Goal: Check status

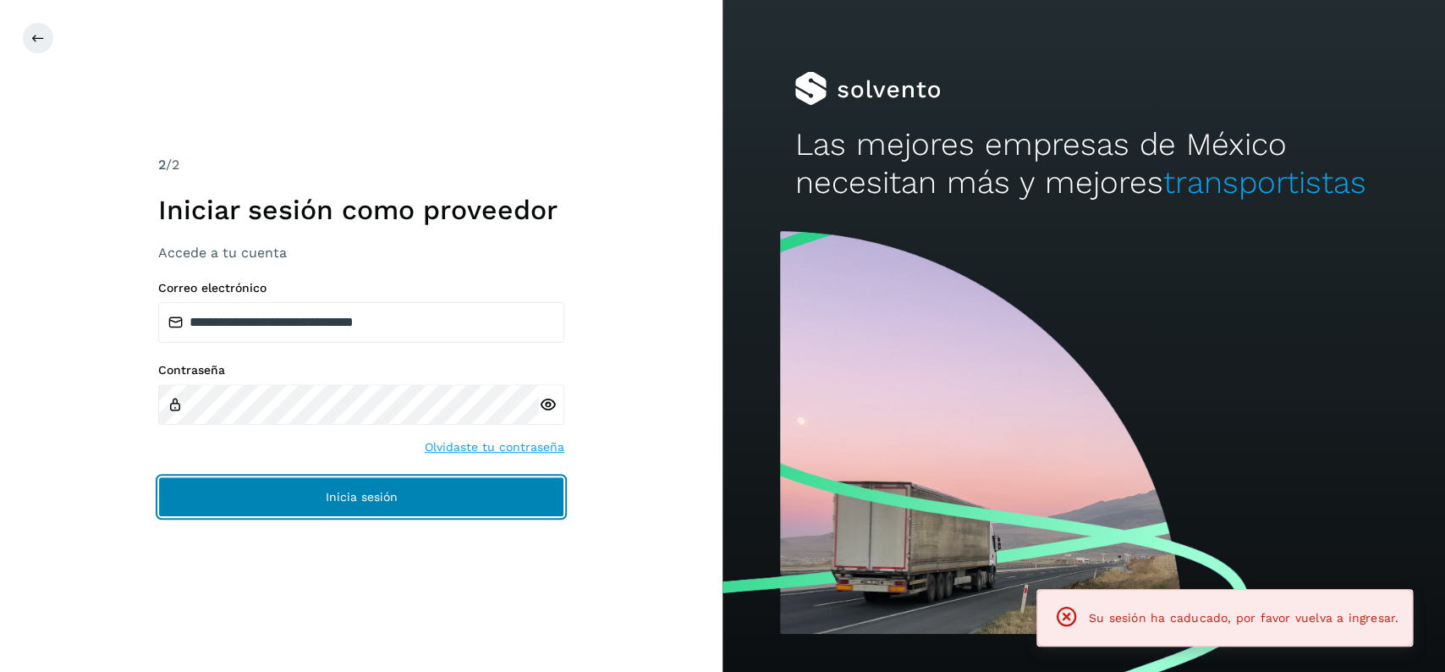
click at [458, 513] on button "Inicia sesión" at bounding box center [361, 496] width 406 height 41
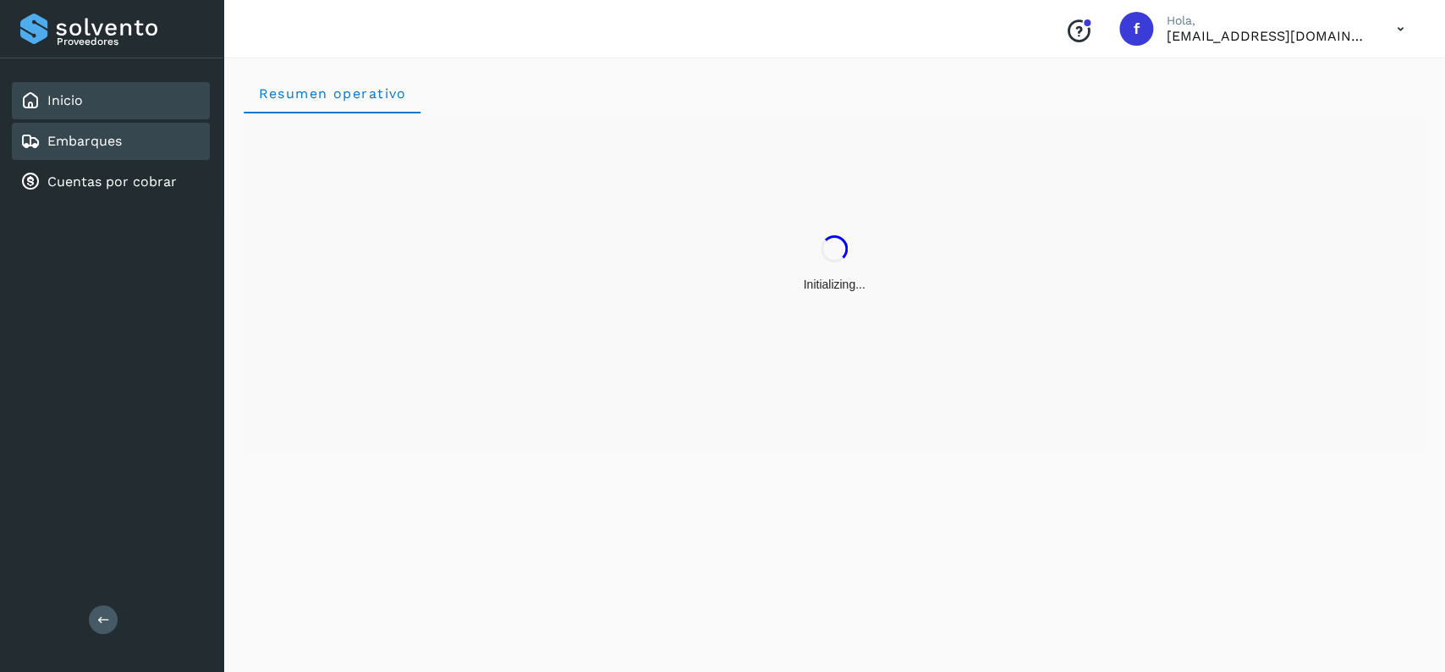
click at [81, 149] on div "Embarques" at bounding box center [71, 141] width 102 height 20
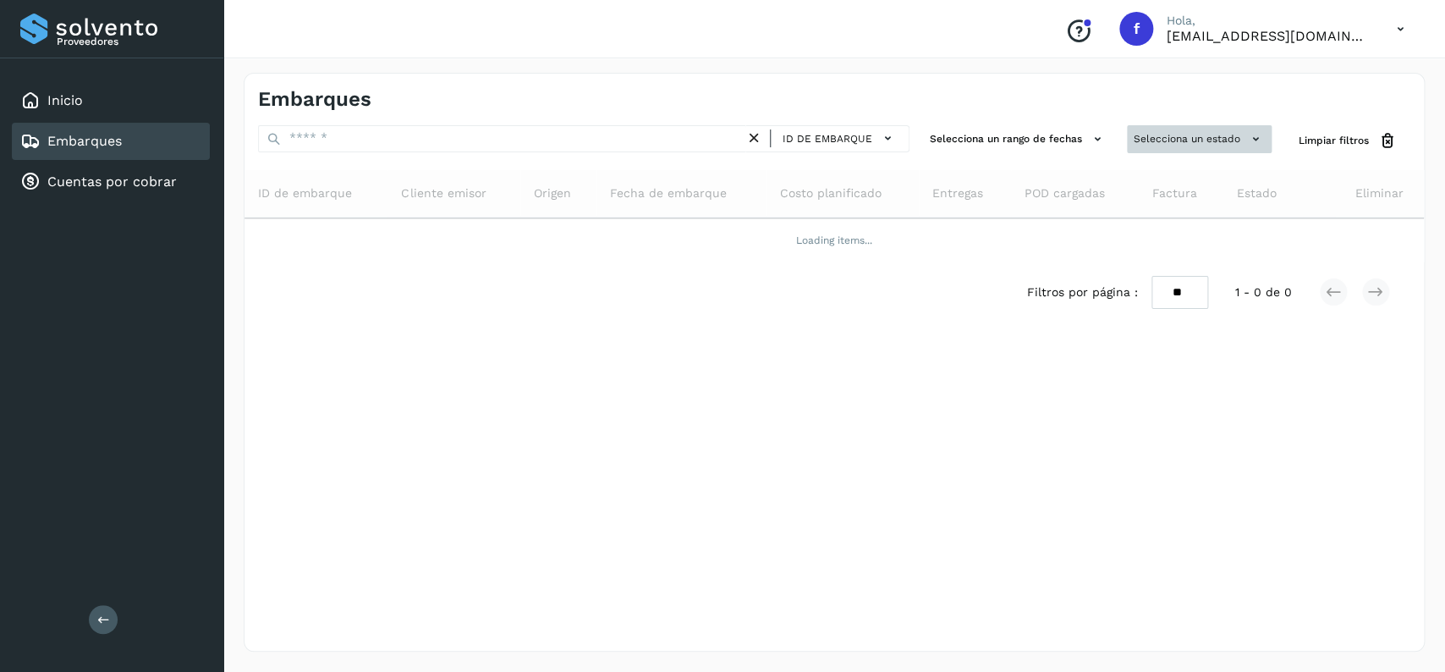
click at [1167, 131] on button "Selecciona un estado" at bounding box center [1199, 139] width 145 height 28
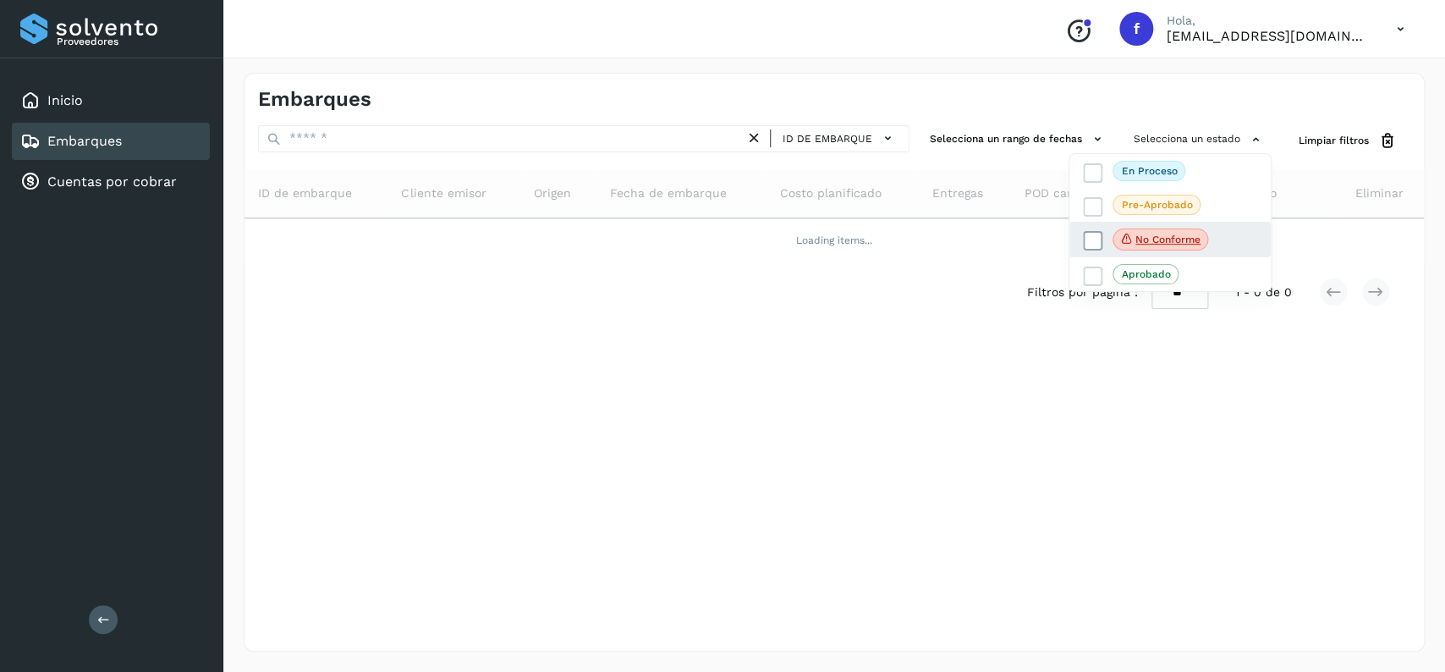
click at [1094, 245] on icon at bounding box center [1093, 241] width 17 height 17
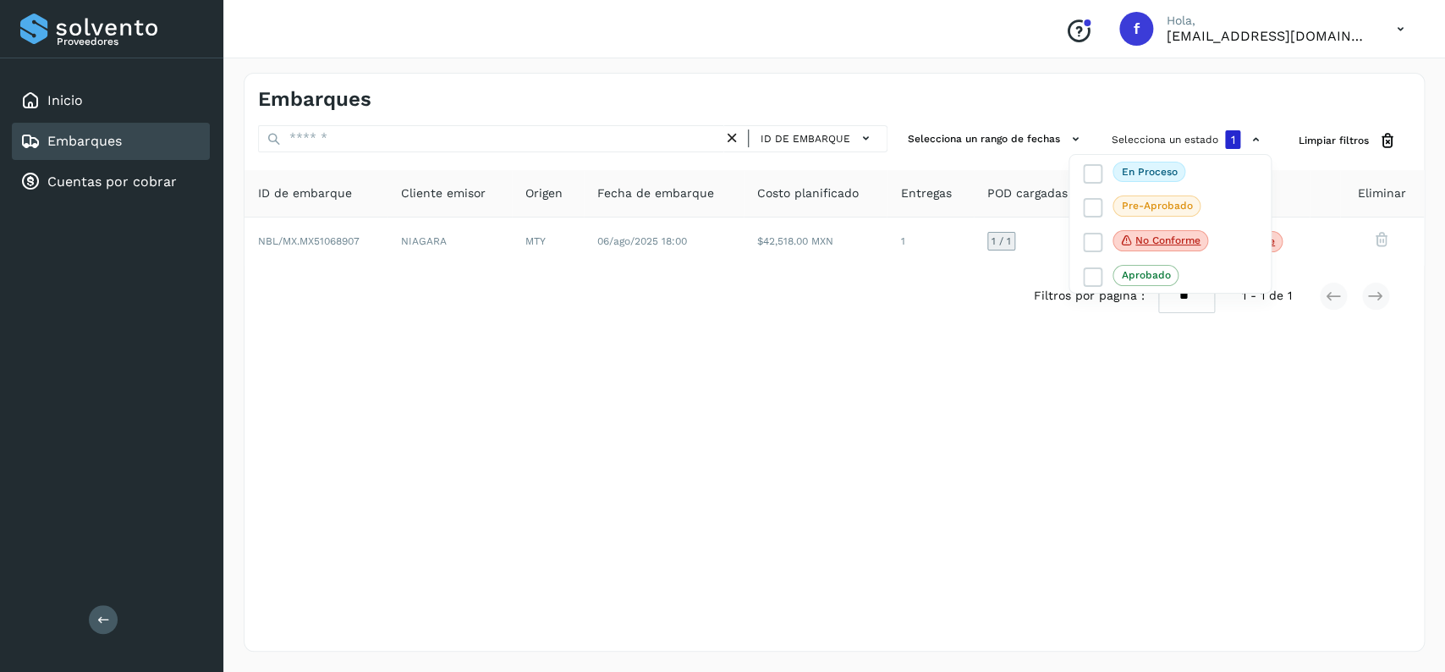
drag, startPoint x: 597, startPoint y: 239, endPoint x: 608, endPoint y: 261, distance: 24.6
click at [596, 240] on div at bounding box center [722, 336] width 1445 height 672
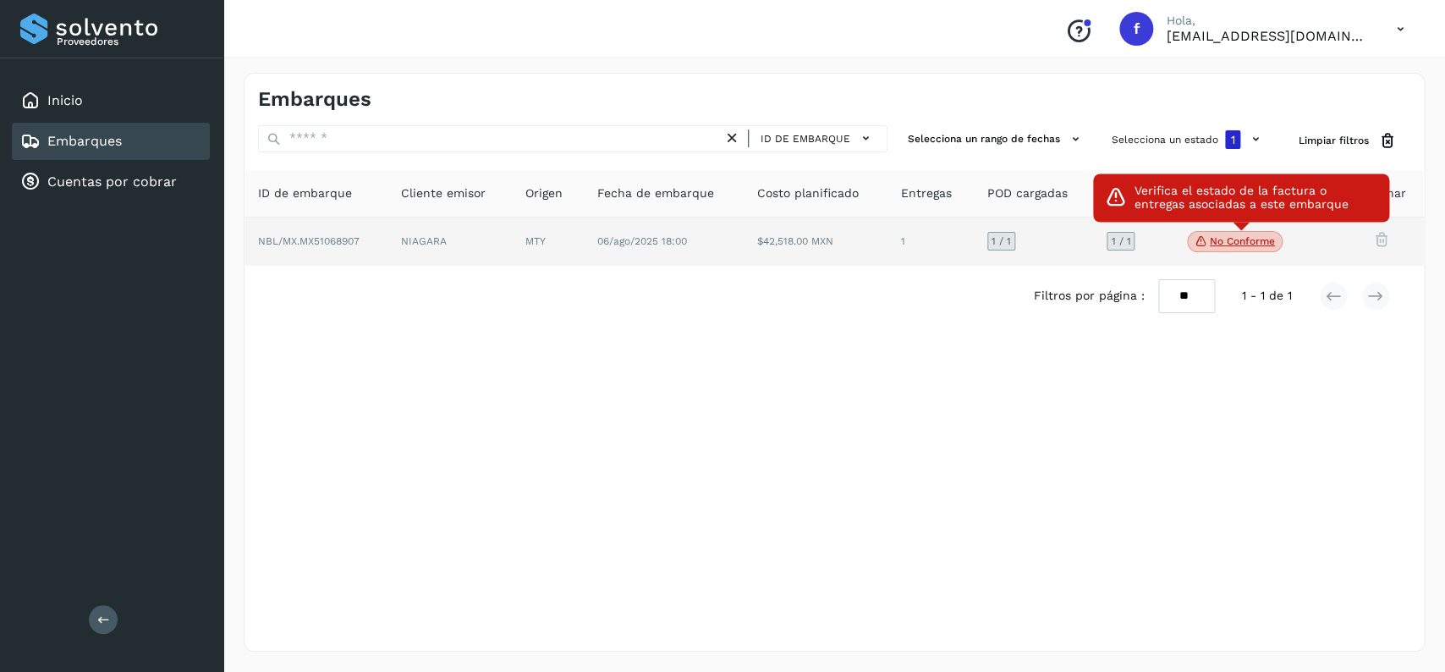
click at [1226, 234] on span "No conforme" at bounding box center [1235, 242] width 96 height 22
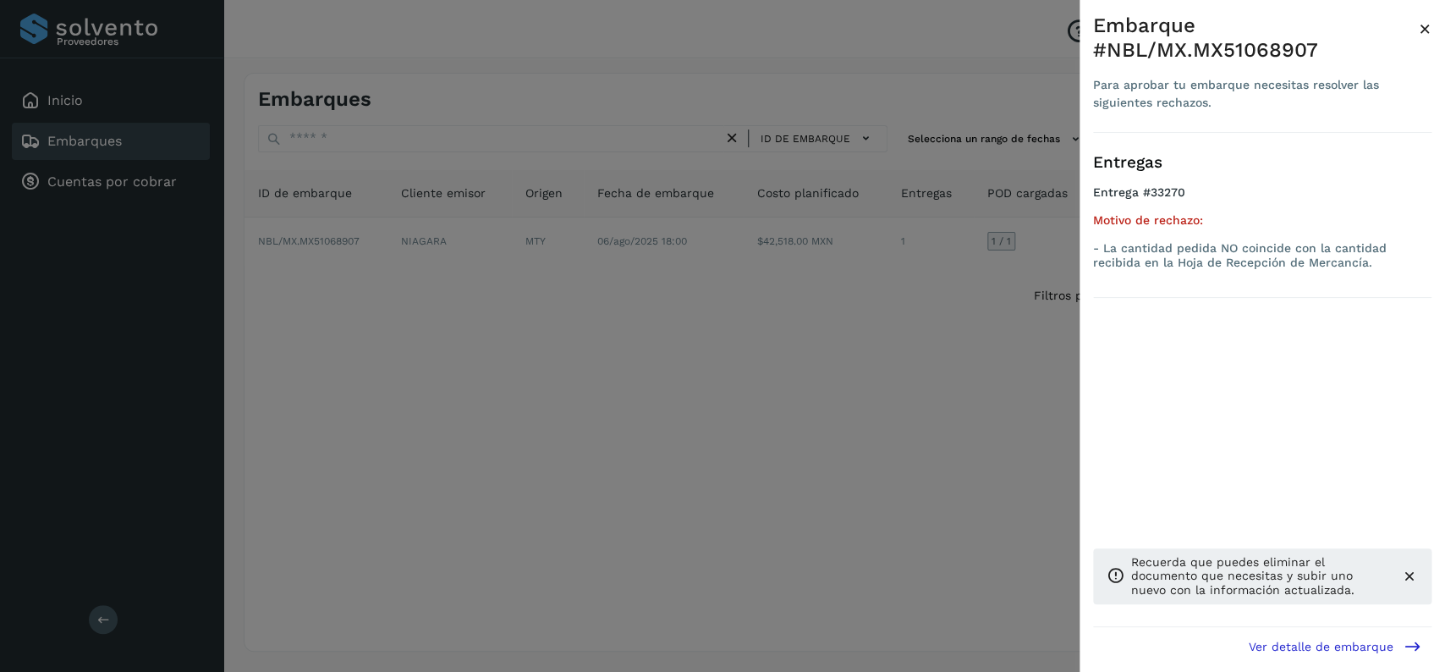
click at [551, 335] on div at bounding box center [722, 336] width 1445 height 672
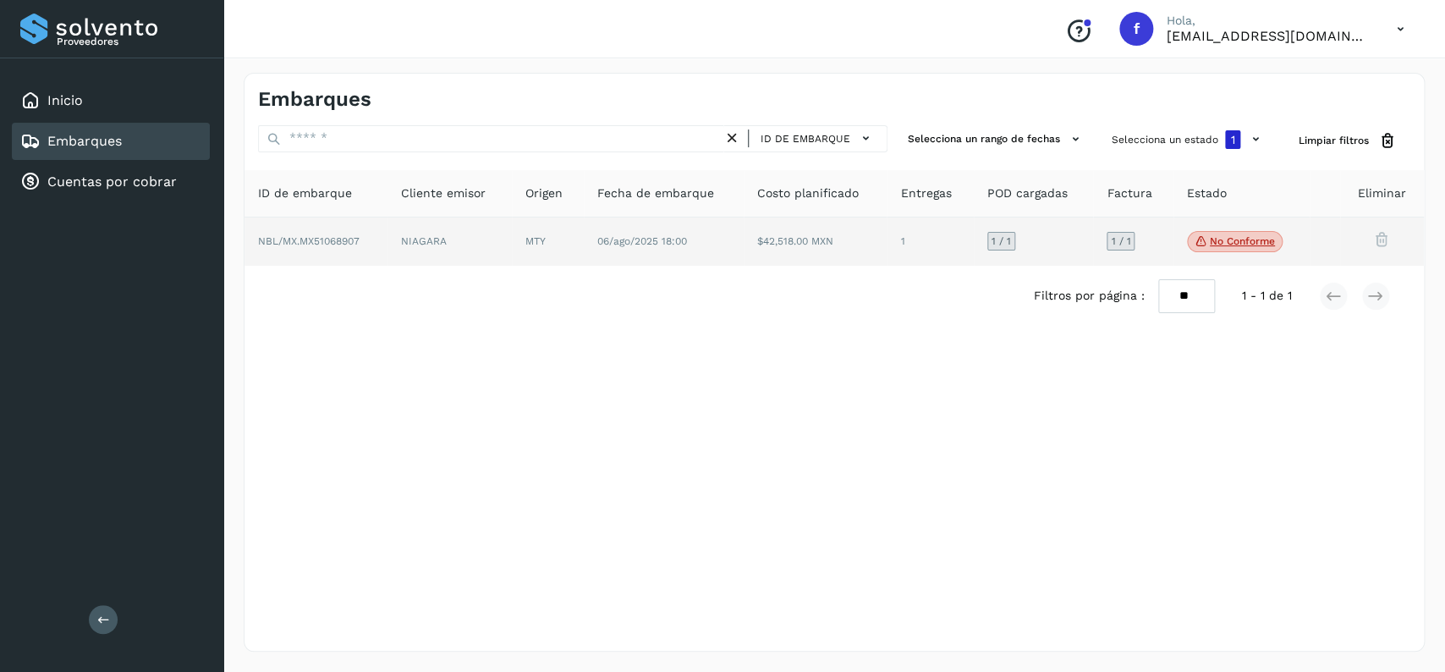
click at [512, 258] on td "NIAGARA" at bounding box center [548, 241] width 72 height 49
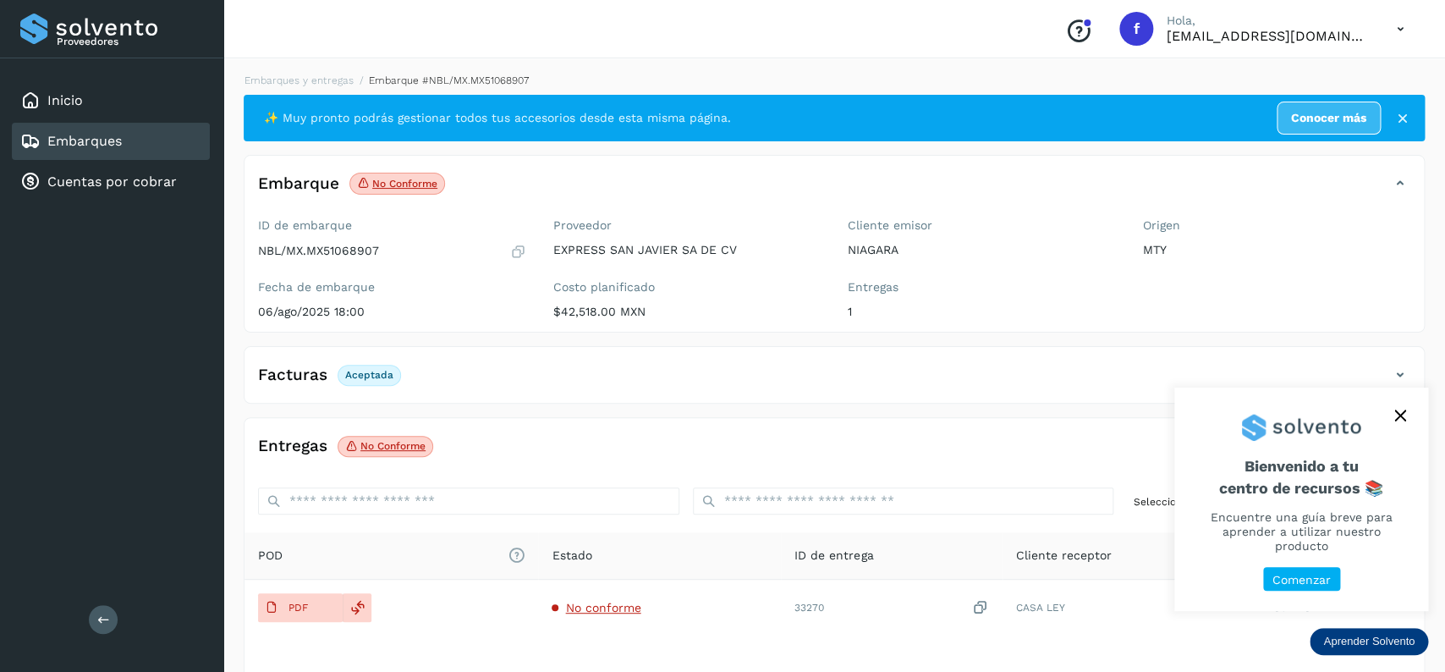
scroll to position [132, 0]
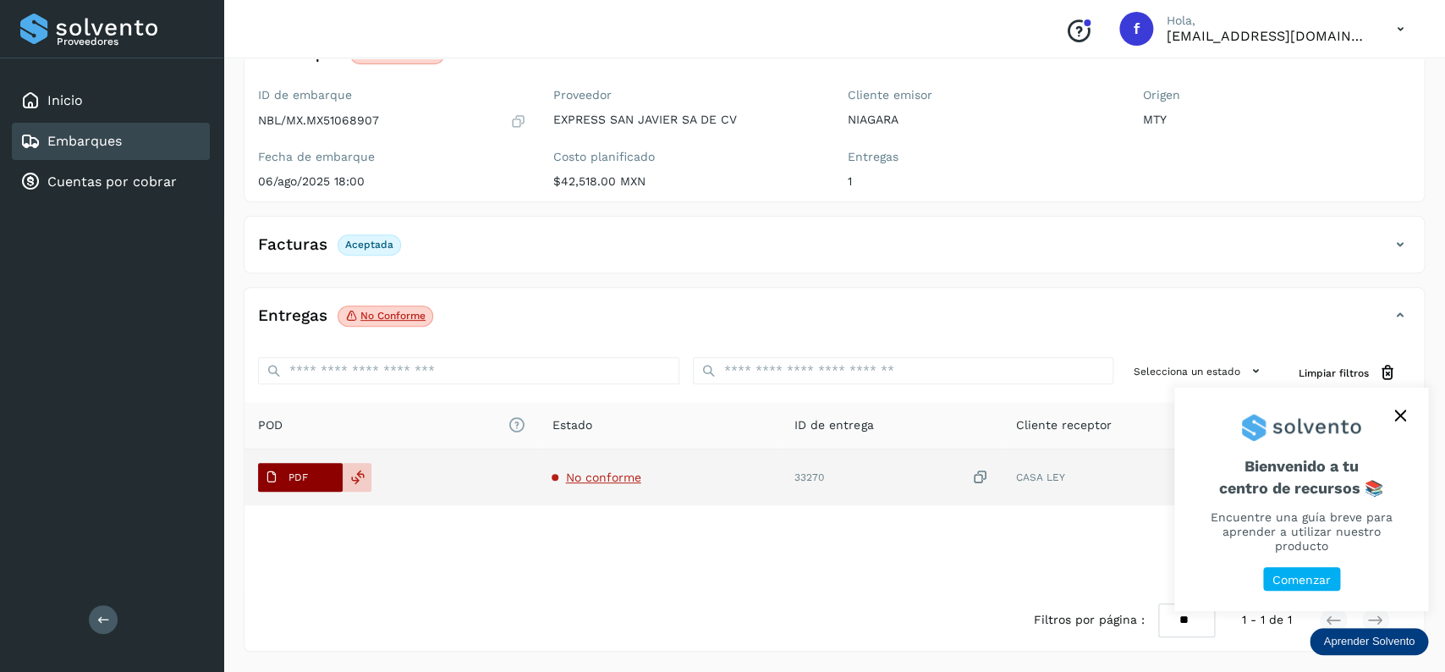
click at [296, 464] on button "PDF" at bounding box center [300, 477] width 85 height 29
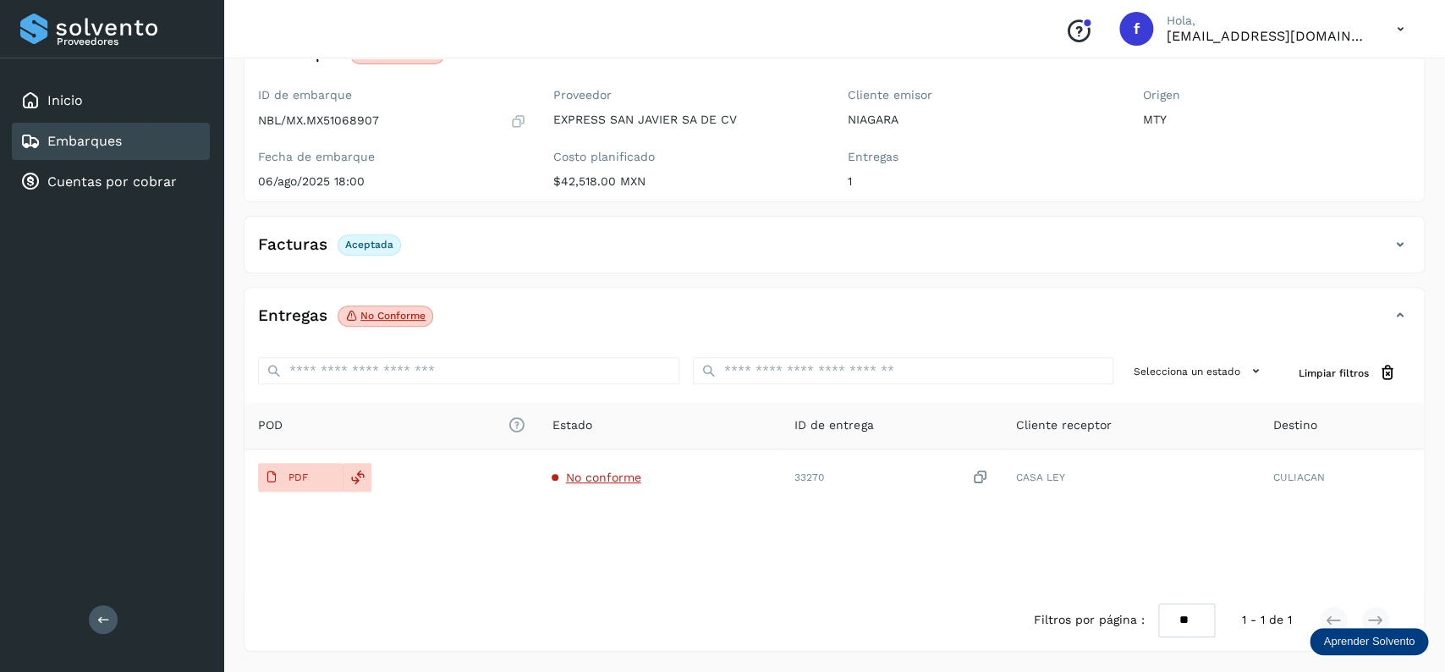
scroll to position [0, 0]
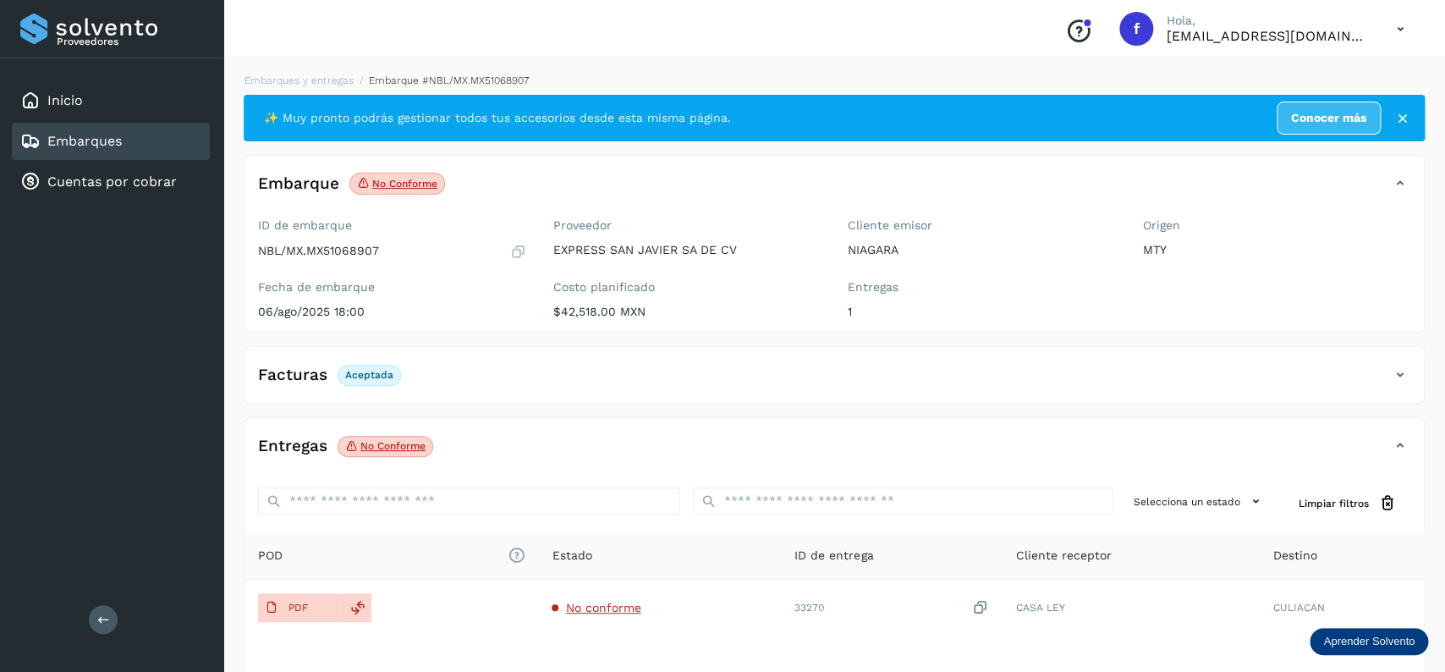
click at [135, 129] on div "Embarques" at bounding box center [111, 141] width 198 height 37
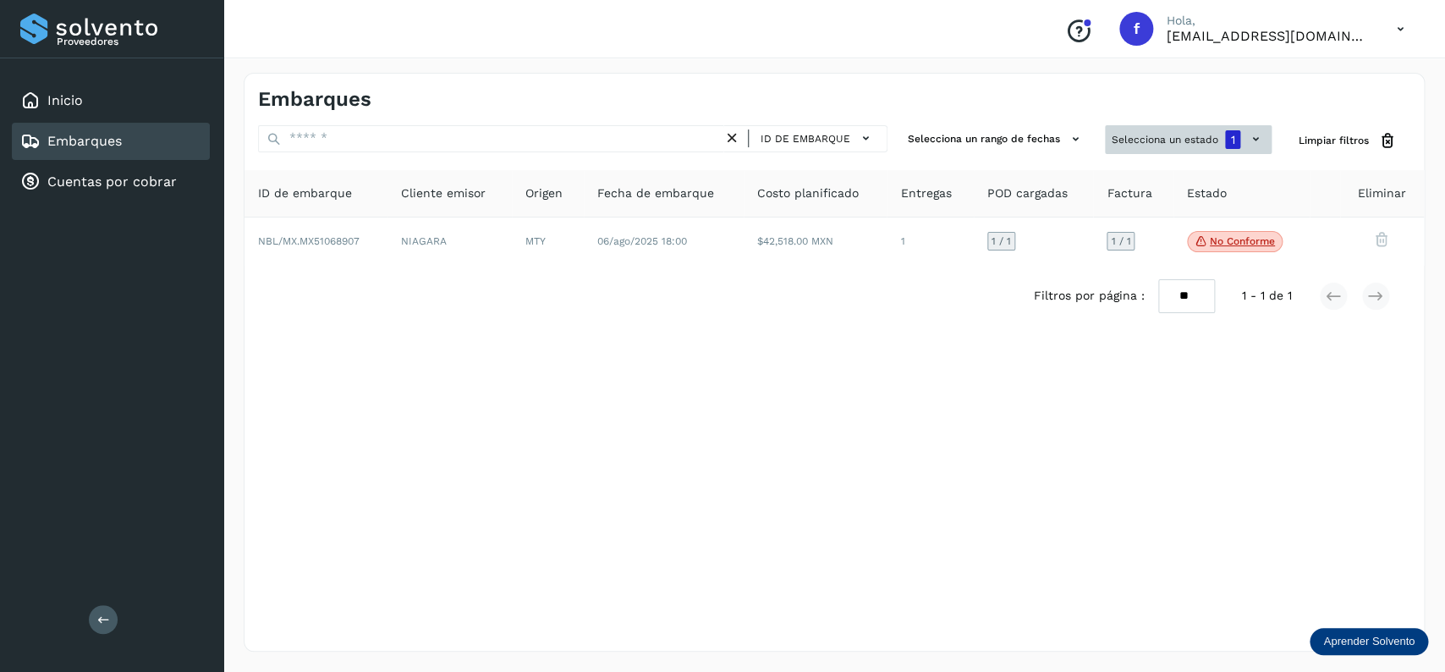
click at [1134, 135] on button "Selecciona un estado 1" at bounding box center [1188, 139] width 167 height 29
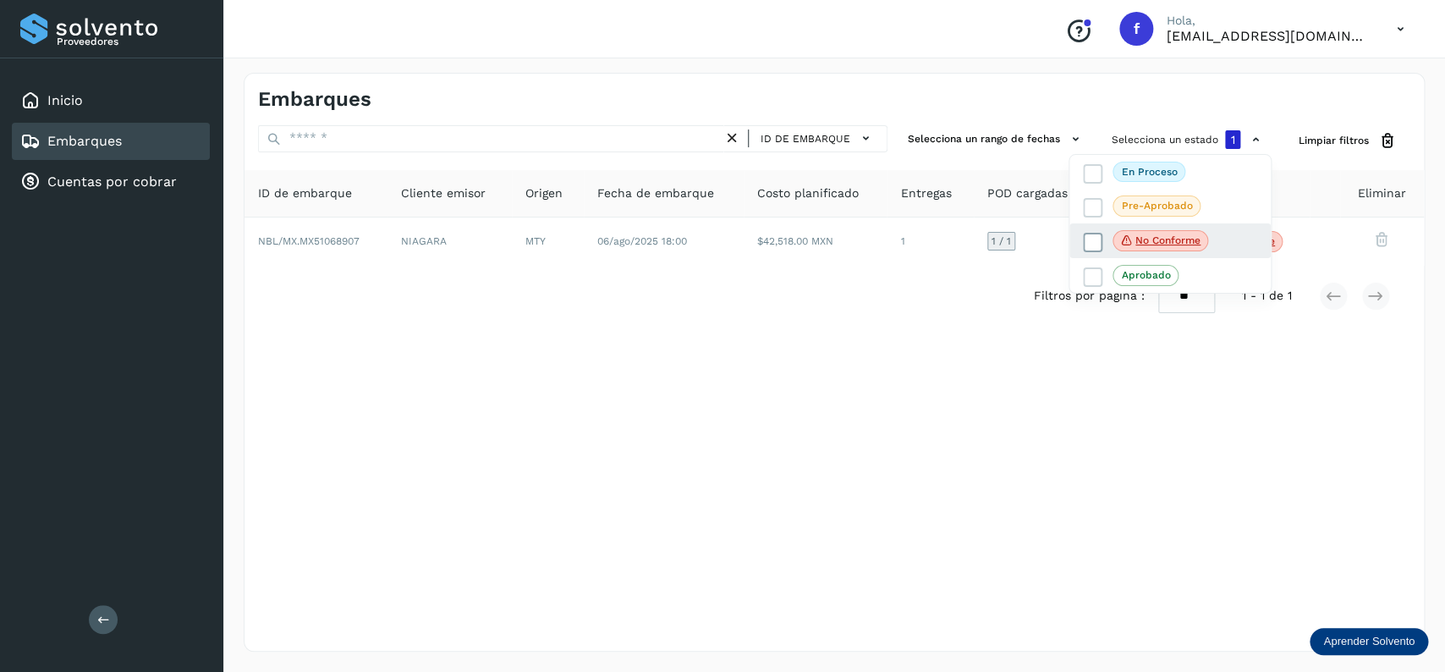
click at [1086, 244] on icon at bounding box center [1093, 242] width 17 height 17
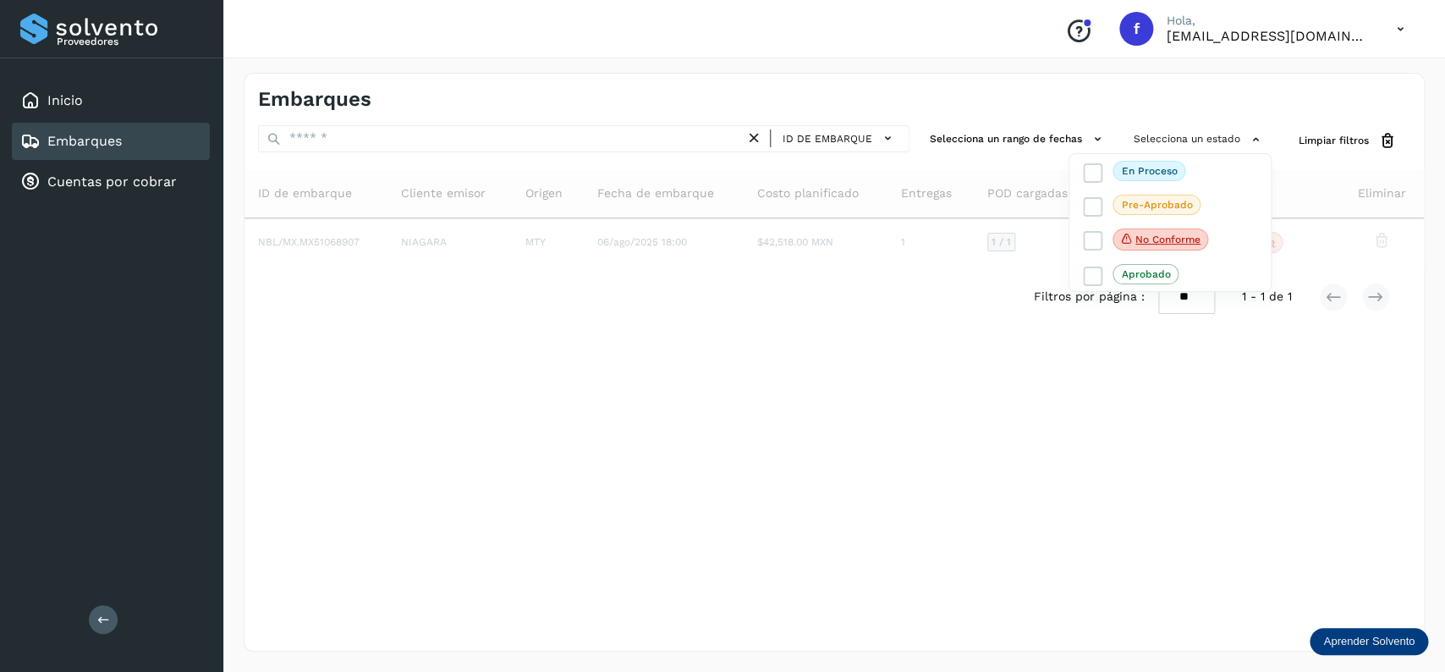
click at [377, 143] on div at bounding box center [722, 336] width 1445 height 672
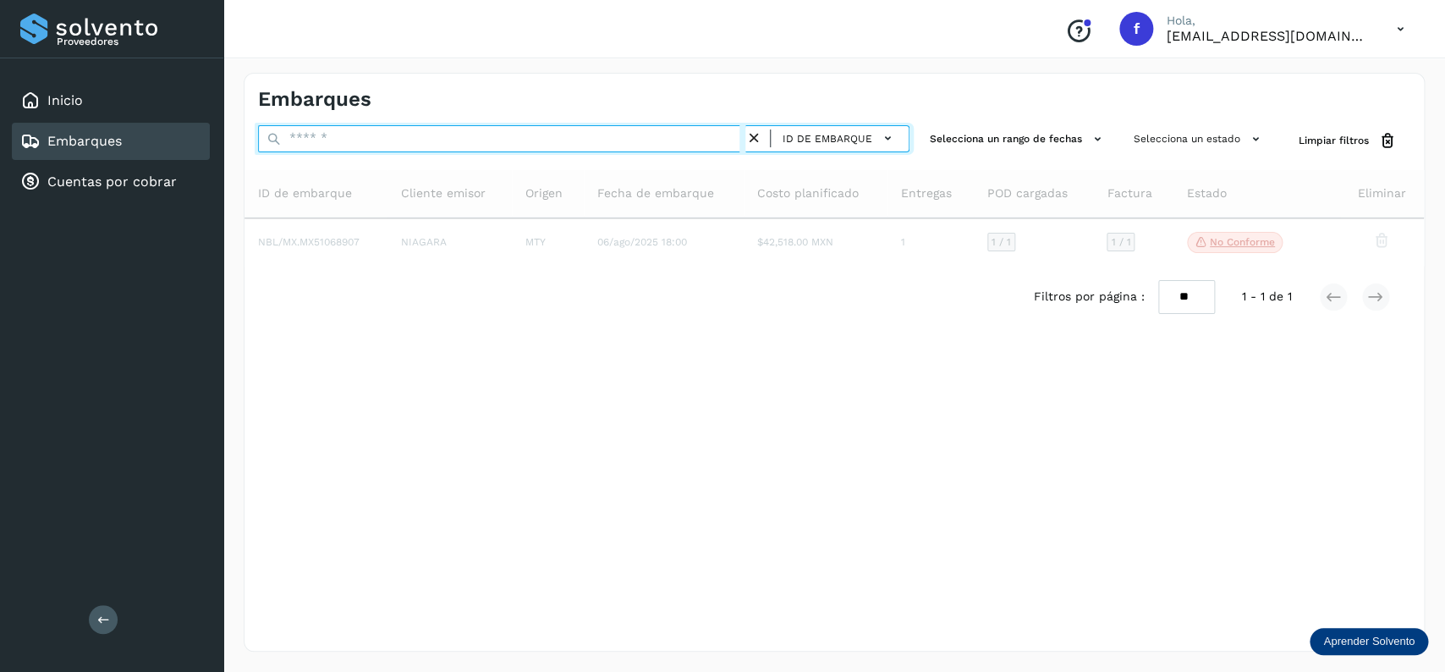
click at [388, 140] on input "text" at bounding box center [501, 138] width 487 height 27
paste input "**********"
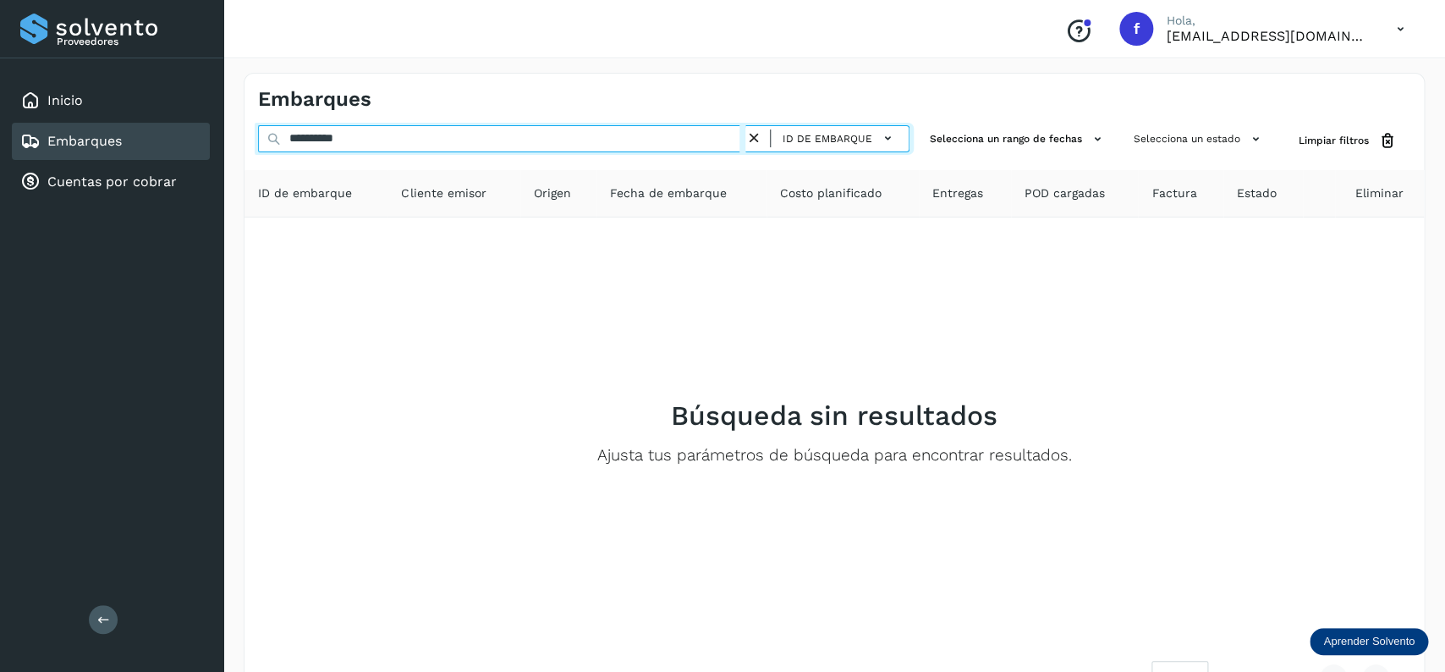
type input "**********"
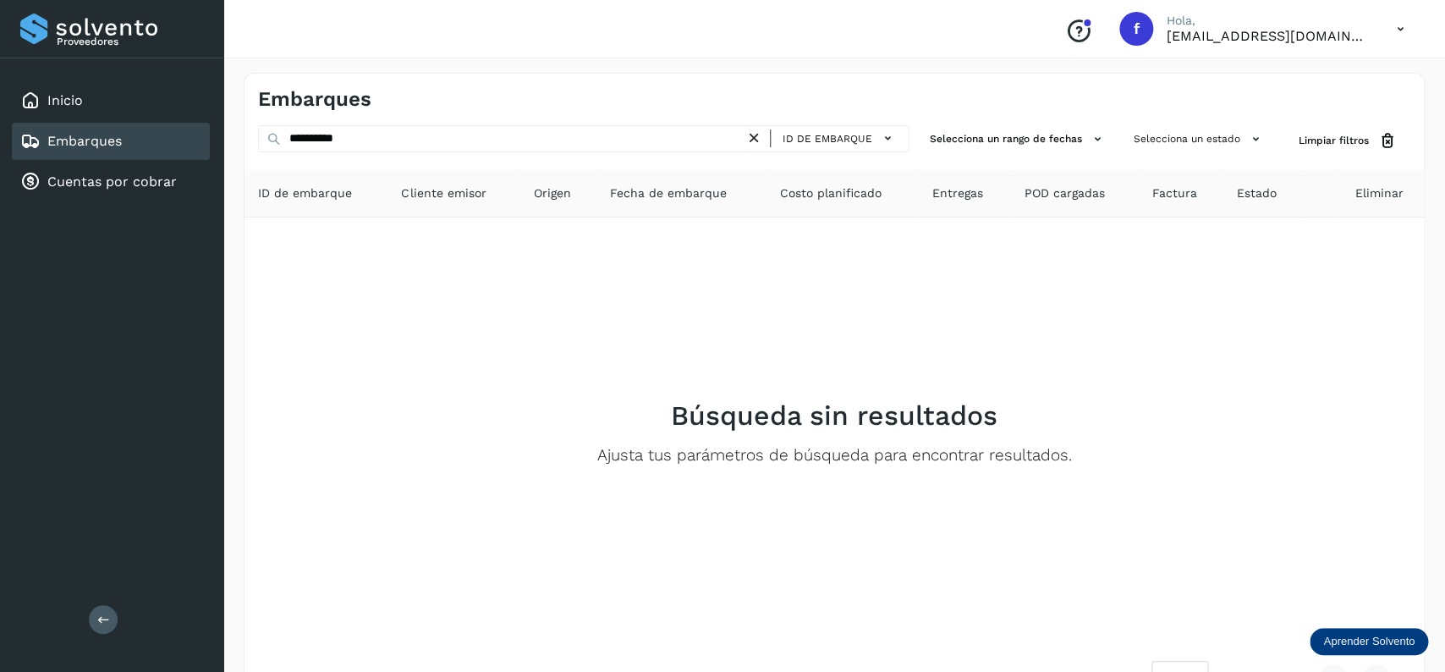
click at [185, 140] on div "Embarques" at bounding box center [111, 141] width 198 height 37
click at [751, 151] on div "ID de embarque" at bounding box center [827, 138] width 164 height 27
click at [754, 149] on div "ID de embarque" at bounding box center [827, 138] width 164 height 27
click at [754, 142] on icon at bounding box center [754, 138] width 18 height 18
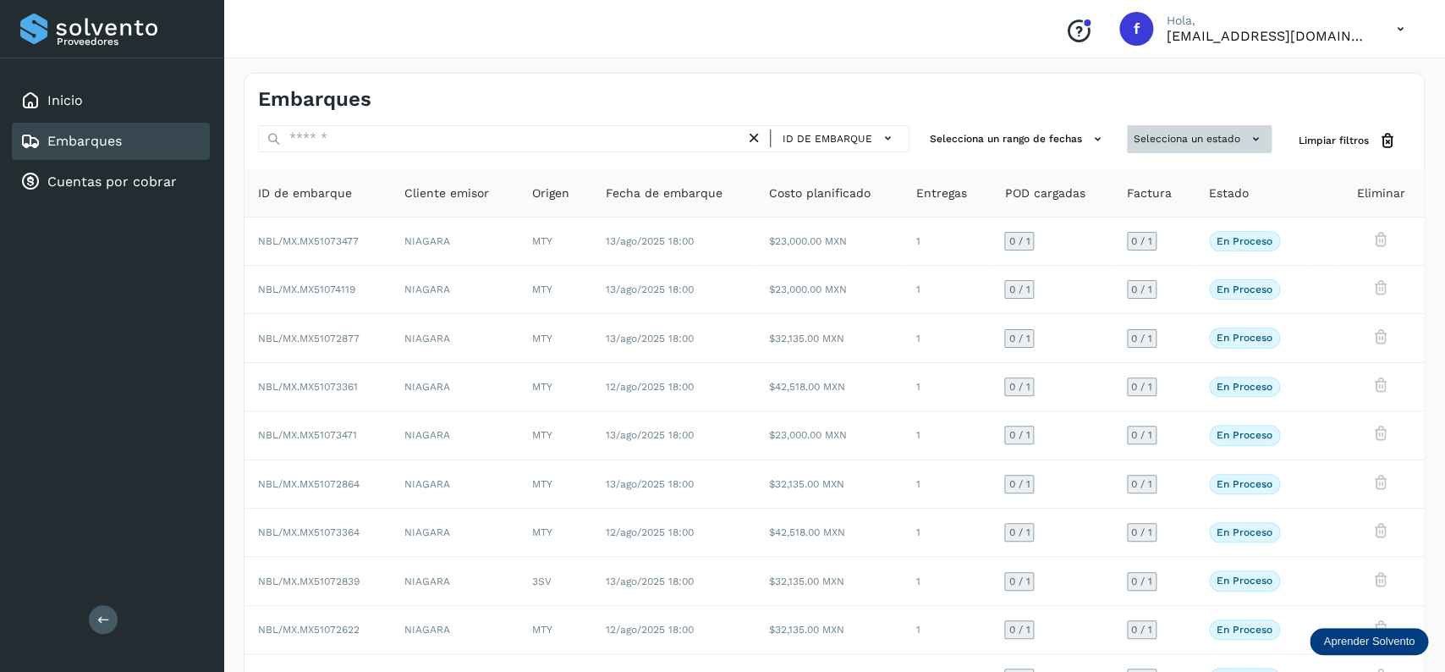
click at [1202, 142] on button "Selecciona un estado" at bounding box center [1199, 139] width 145 height 28
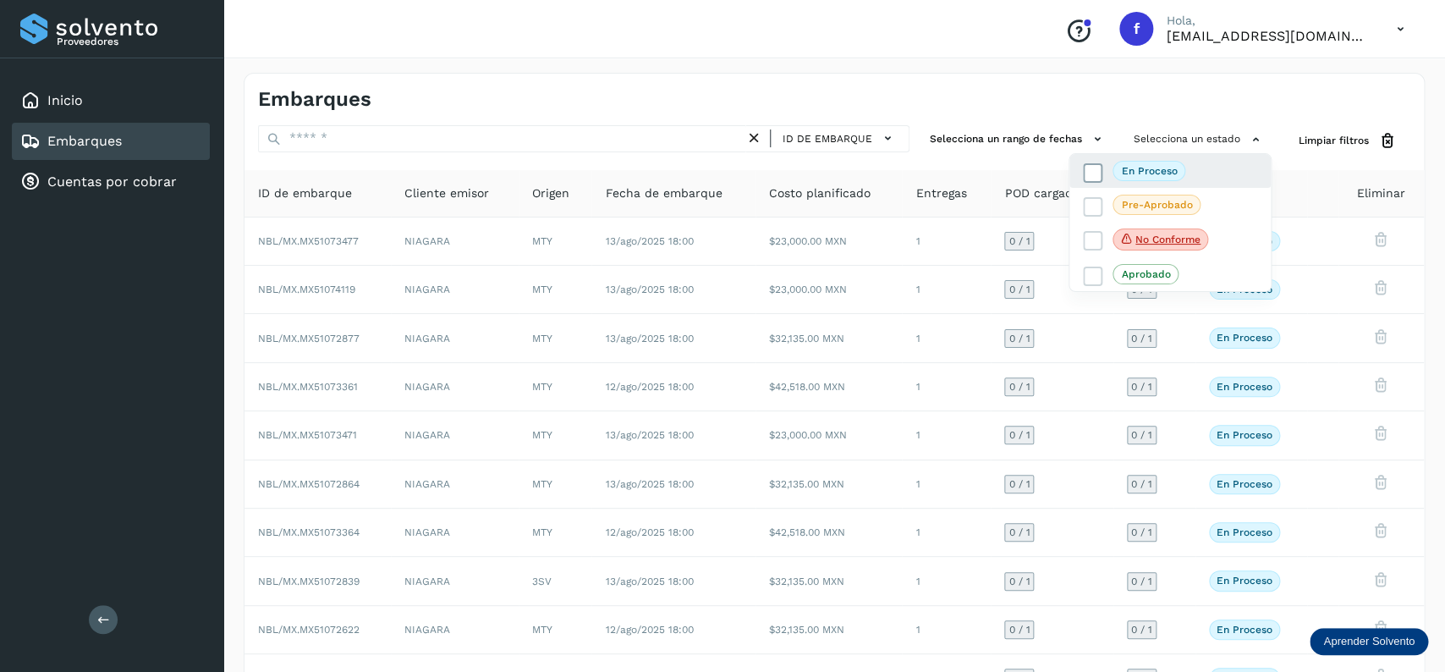
click at [1103, 172] on label "En proceso" at bounding box center [1134, 171] width 102 height 20
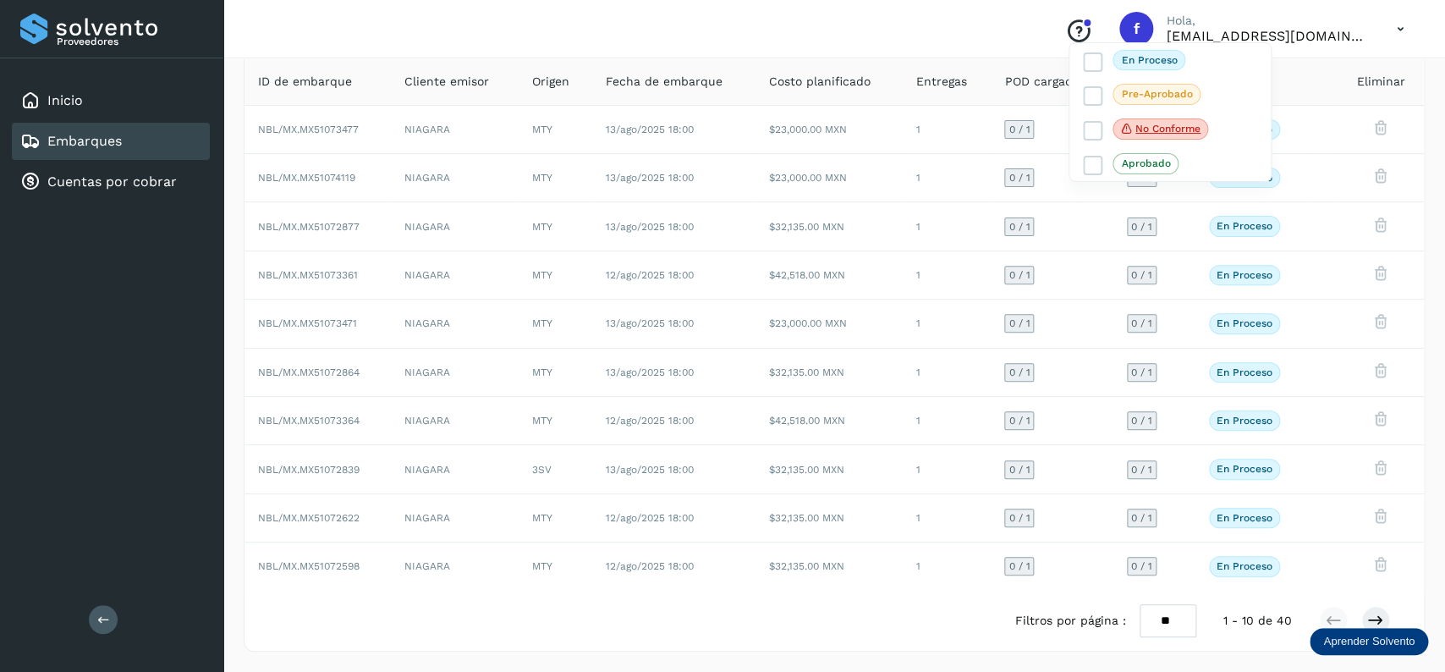
click at [879, 569] on div at bounding box center [722, 336] width 1445 height 672
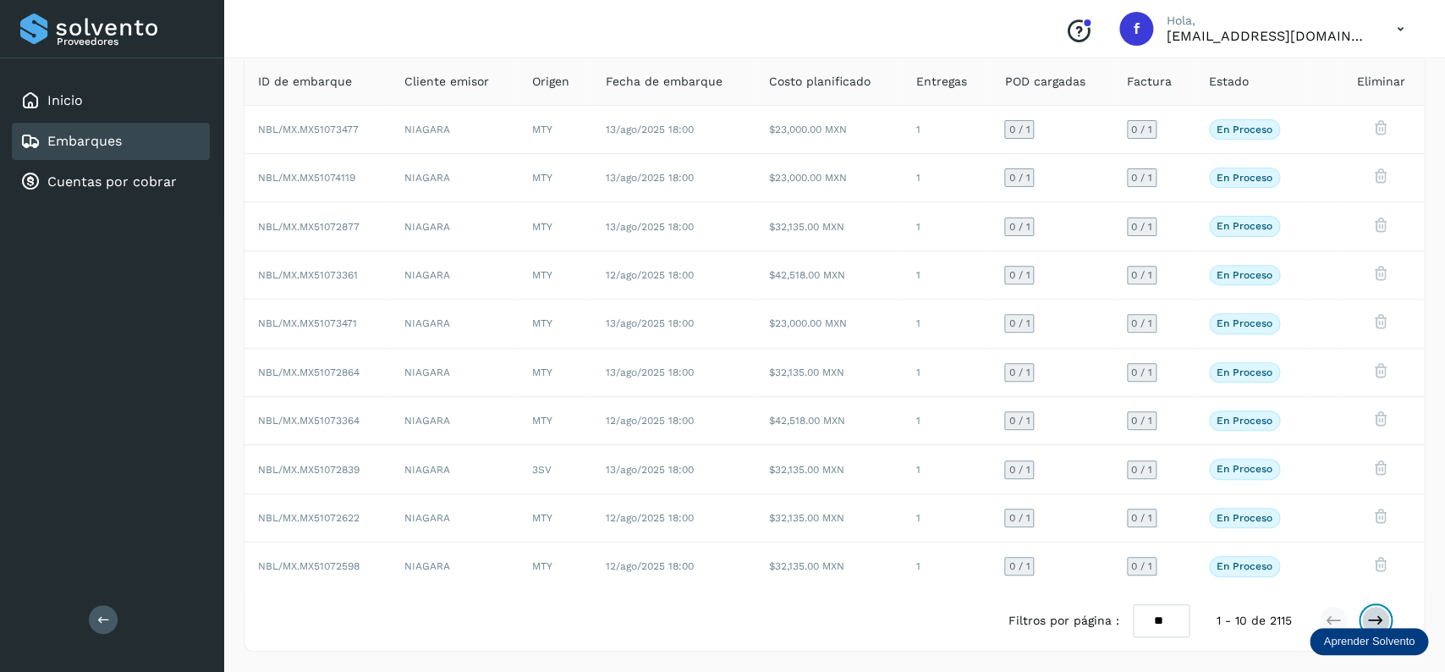
click at [1371, 613] on icon at bounding box center [1375, 620] width 17 height 17
click at [1380, 609] on button at bounding box center [1375, 620] width 29 height 29
click at [1383, 610] on button at bounding box center [1375, 620] width 29 height 29
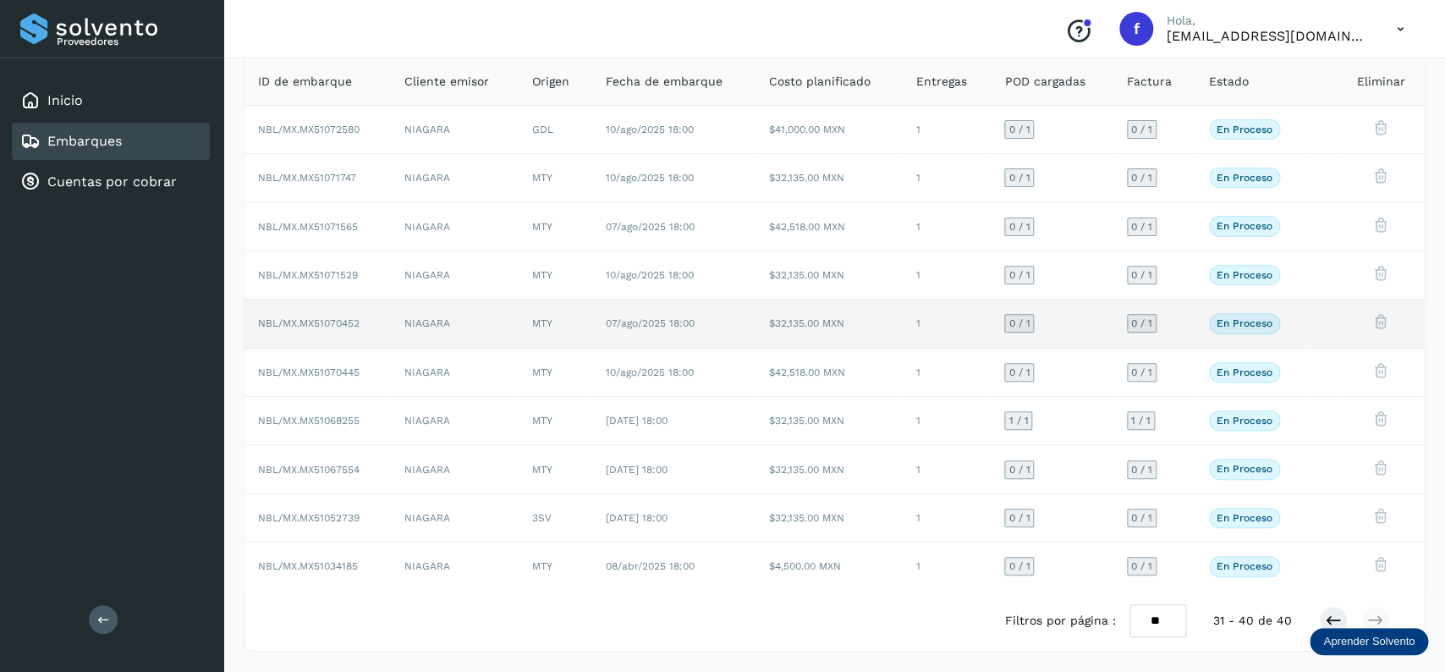
scroll to position [0, 0]
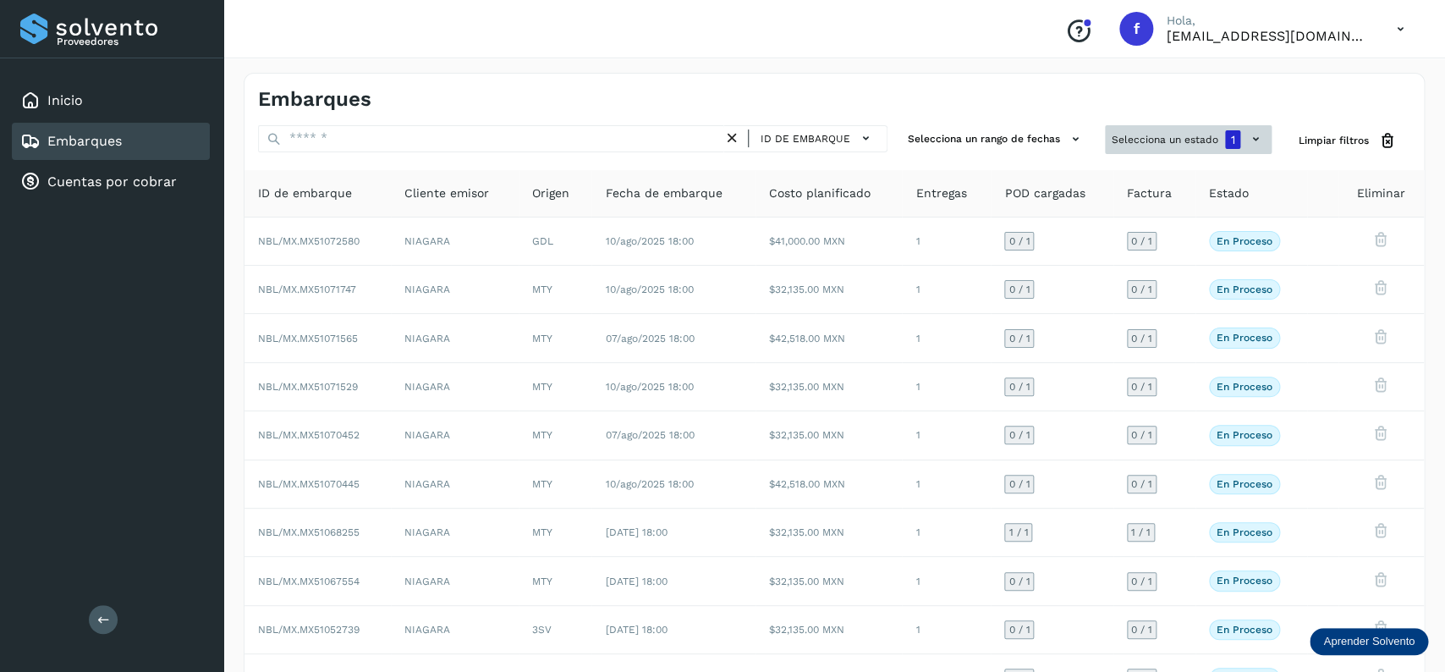
click at [1159, 130] on button "Selecciona un estado 1" at bounding box center [1188, 139] width 167 height 29
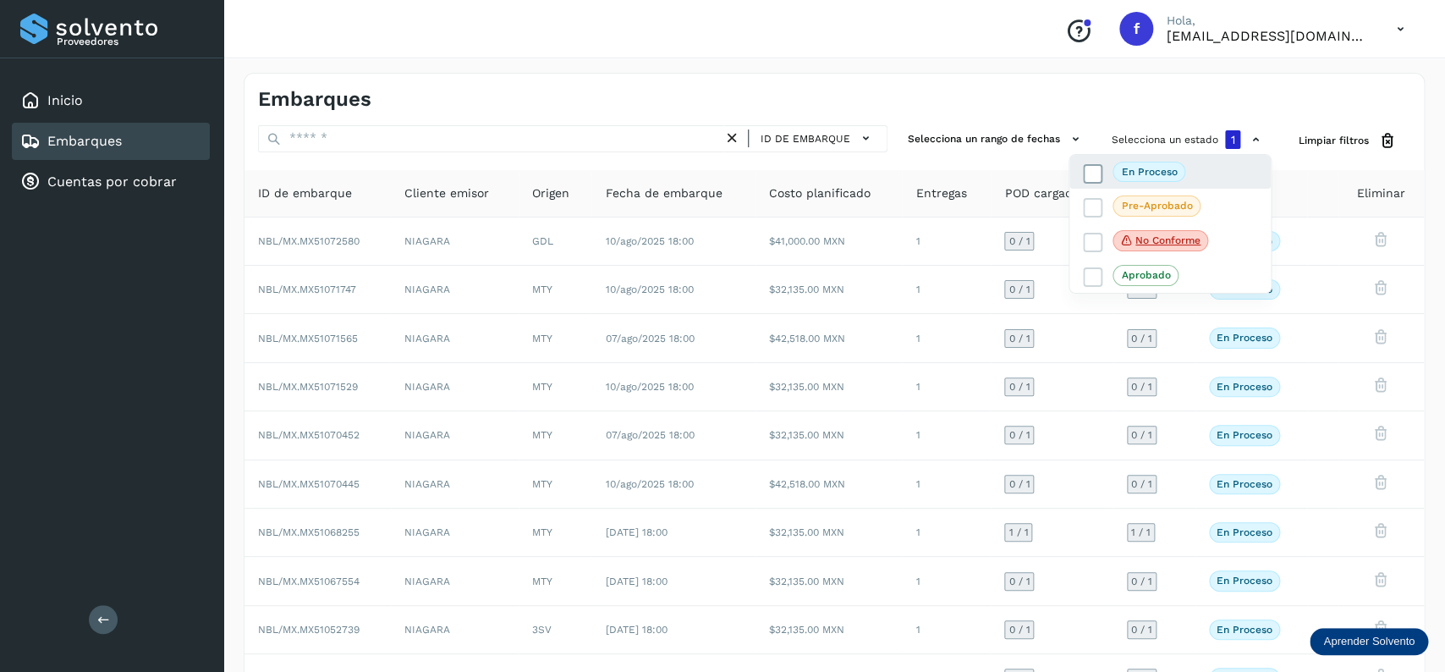
click at [1088, 173] on icon at bounding box center [1093, 173] width 17 height 17
click at [140, 140] on div "Embarques" at bounding box center [111, 141] width 198 height 37
click at [1091, 169] on icon at bounding box center [1093, 172] width 17 height 17
click at [709, 94] on div at bounding box center [722, 336] width 1445 height 672
